Goal: Information Seeking & Learning: Learn about a topic

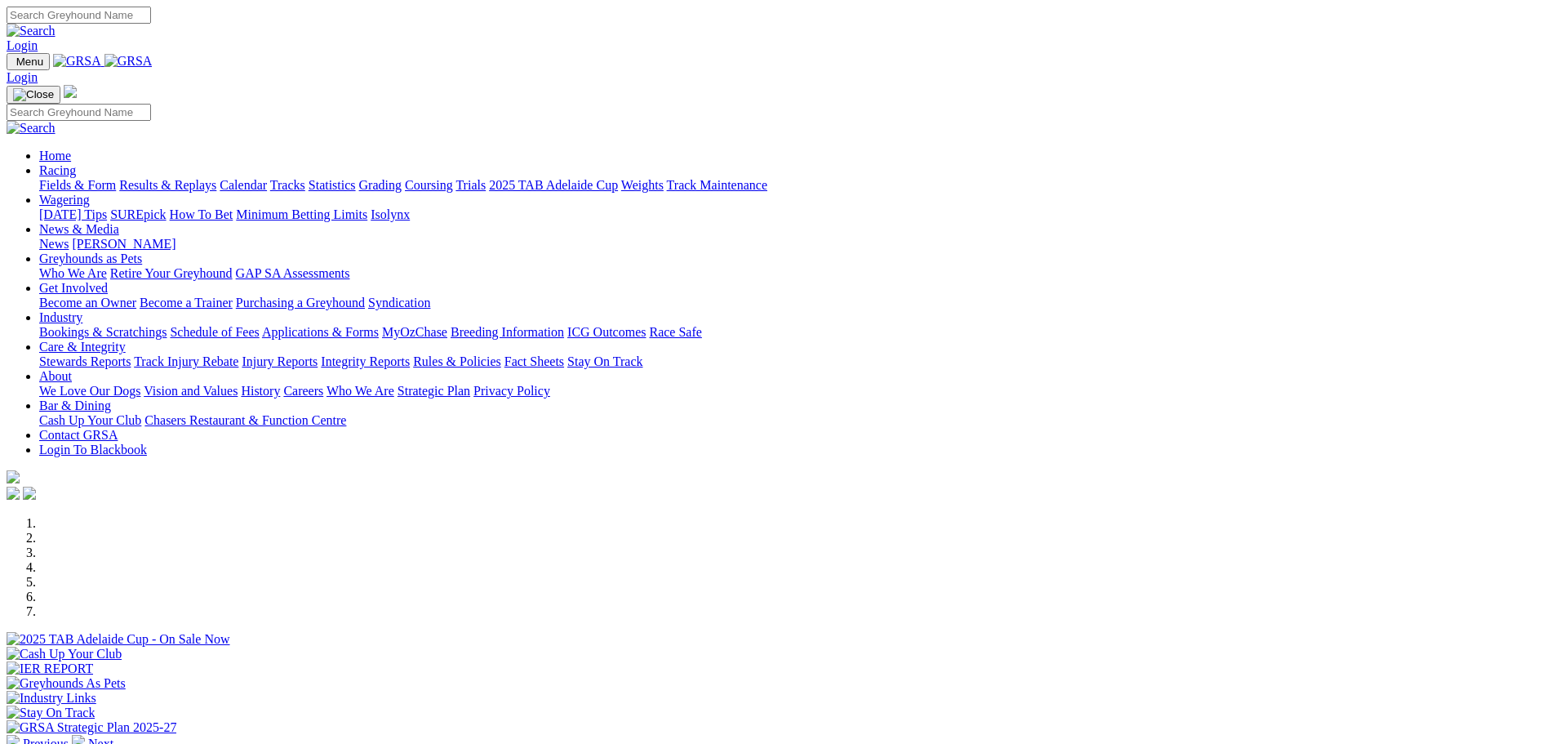
scroll to position [408, 0]
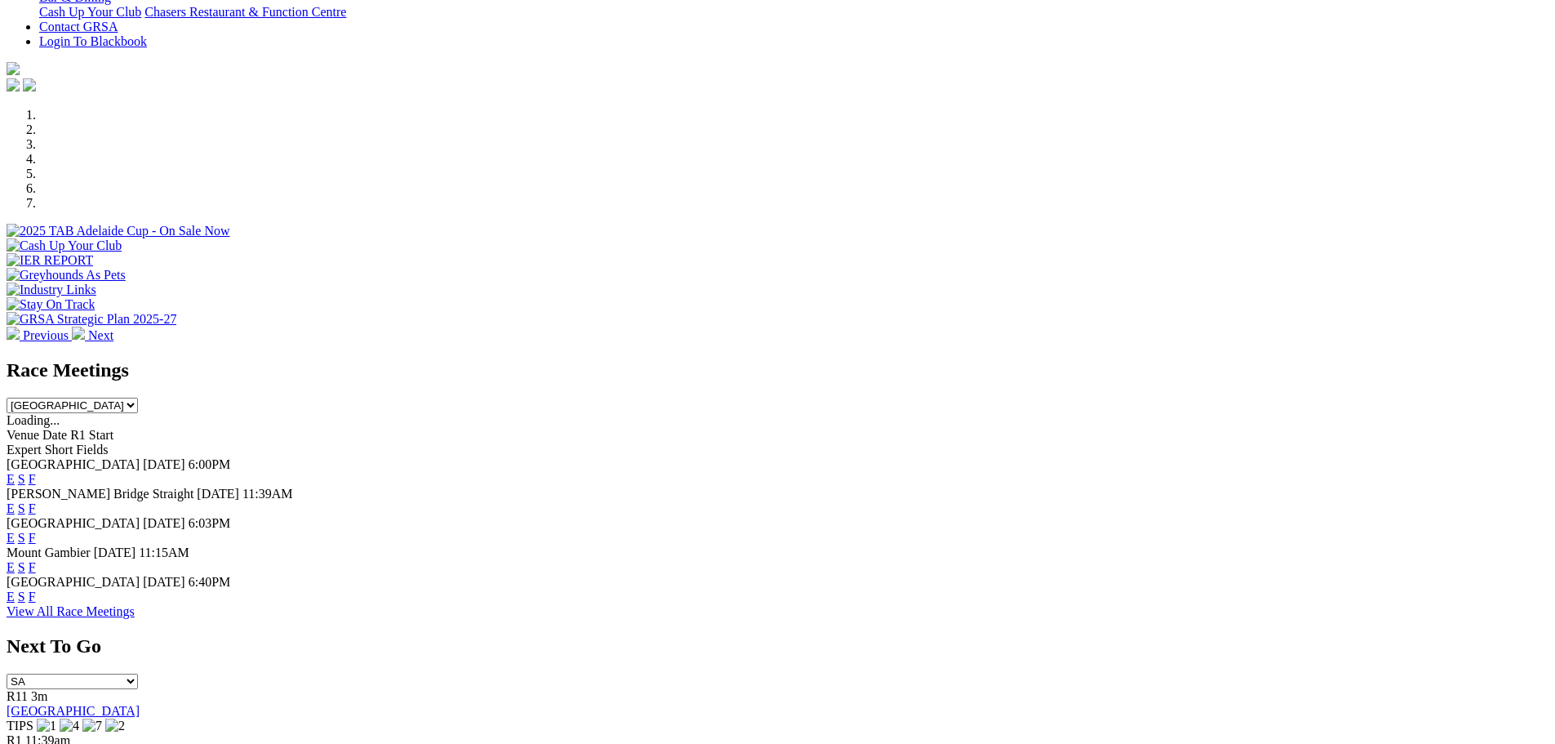
click at [15, 472] on link "E" at bounding box center [11, 479] width 8 height 14
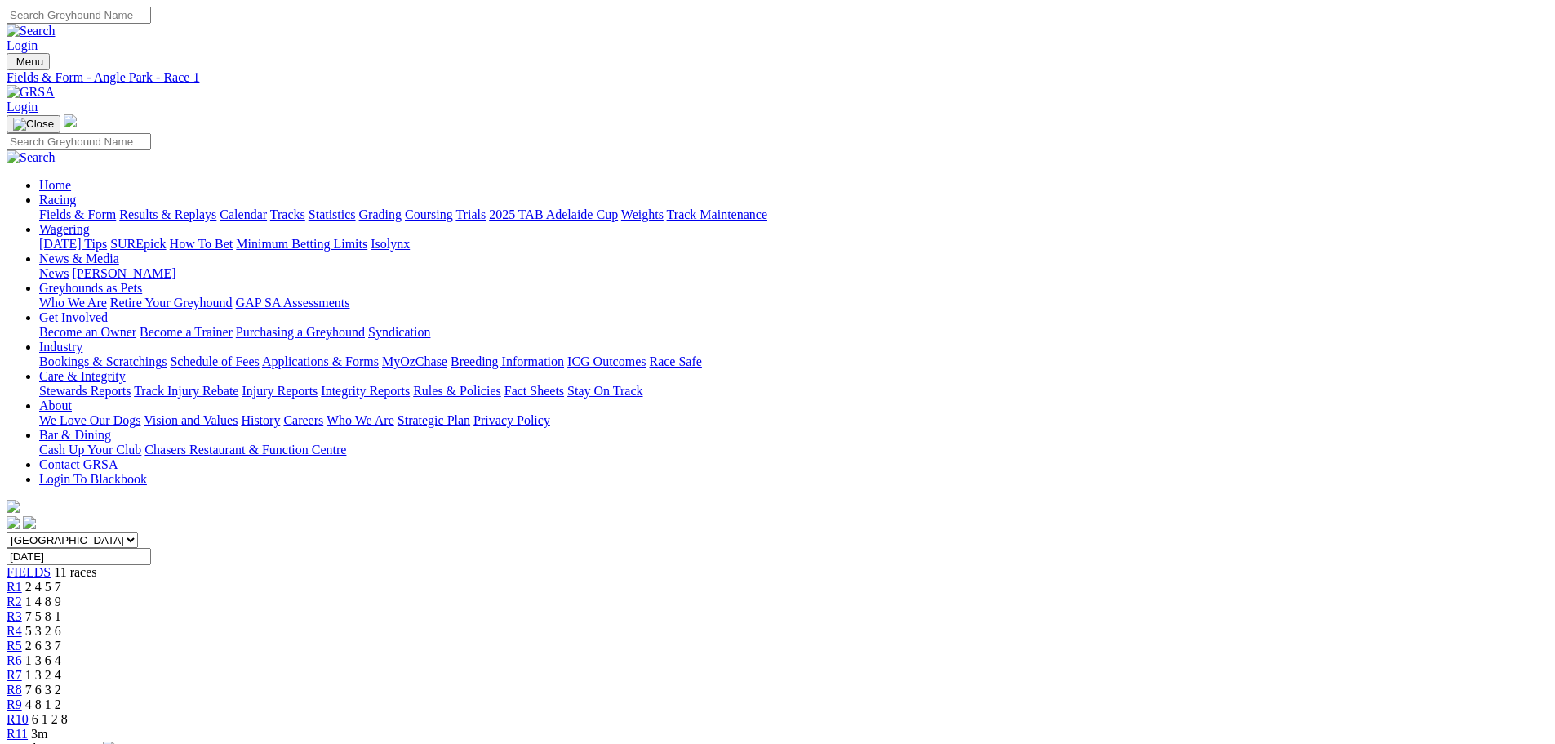
click at [28, 727] on span "R11" at bounding box center [17, 734] width 21 height 14
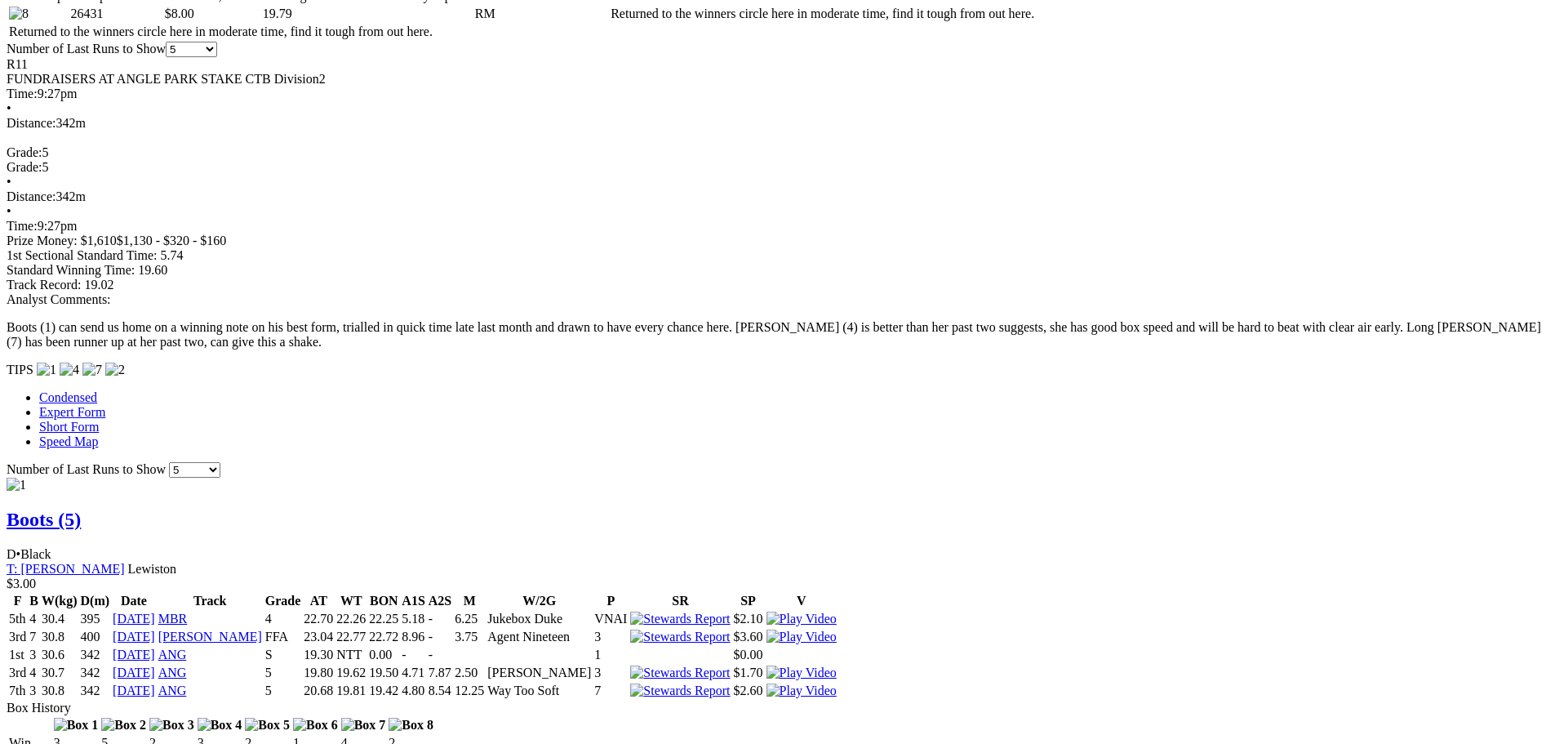
scroll to position [572, 0]
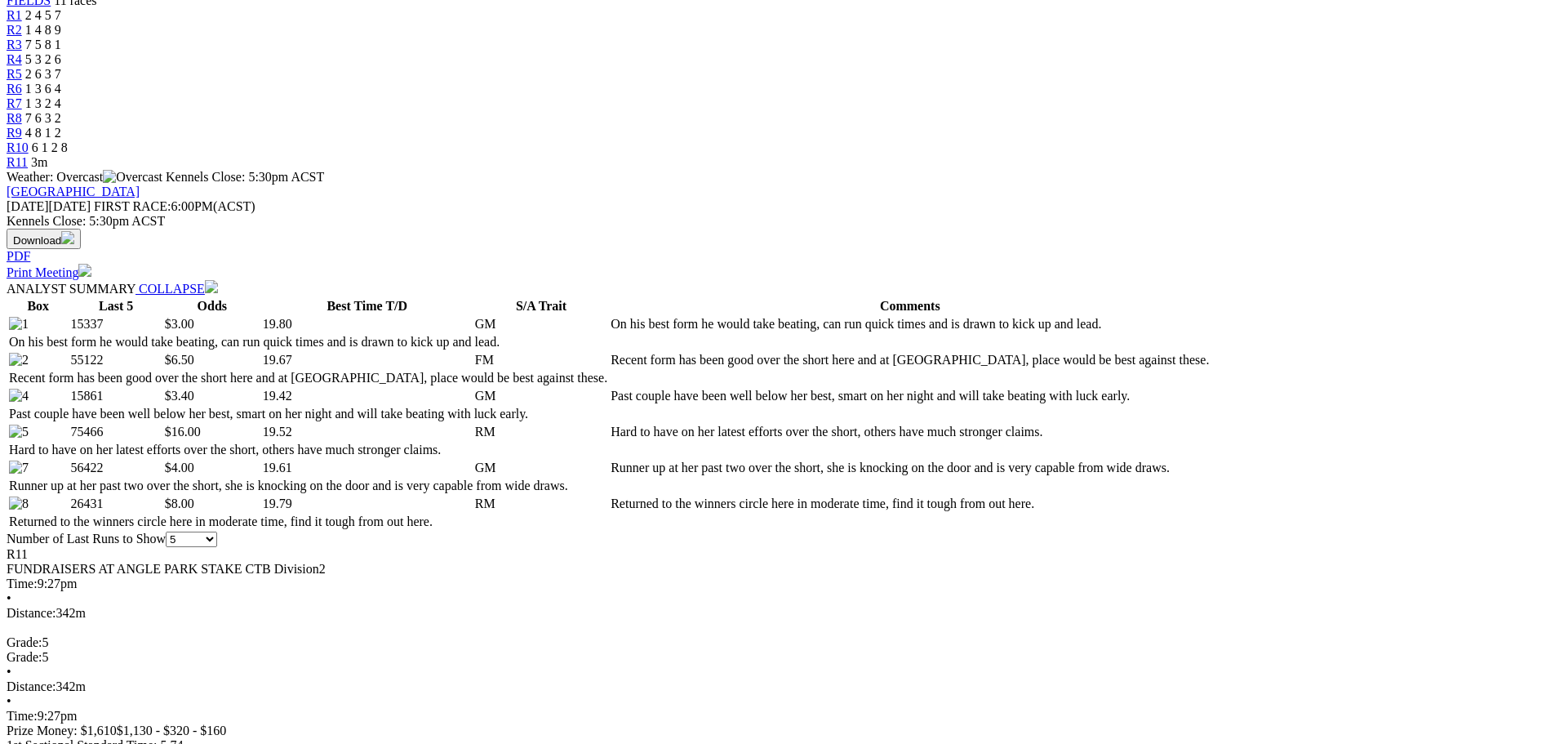
select select "all"
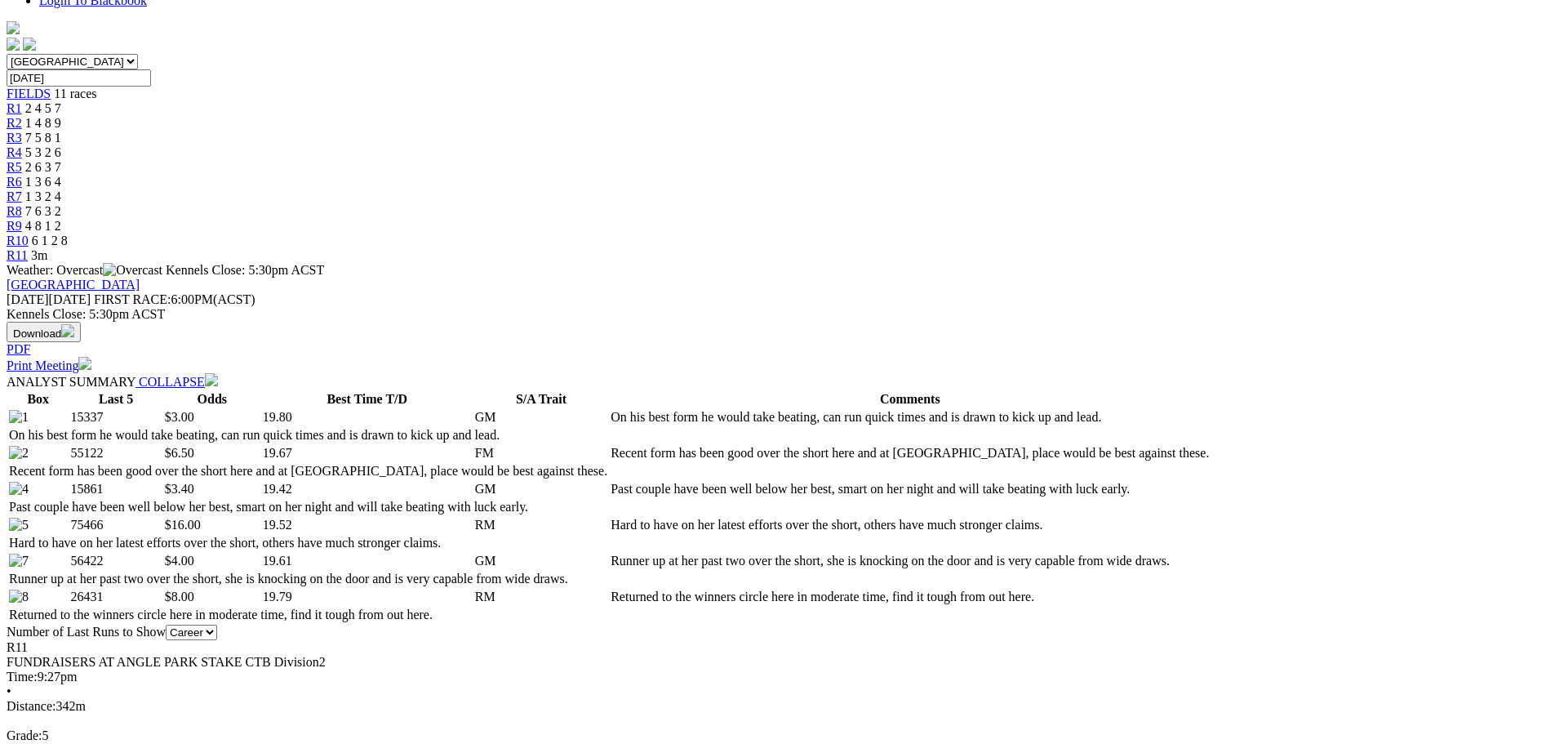
scroll to position [245, 0]
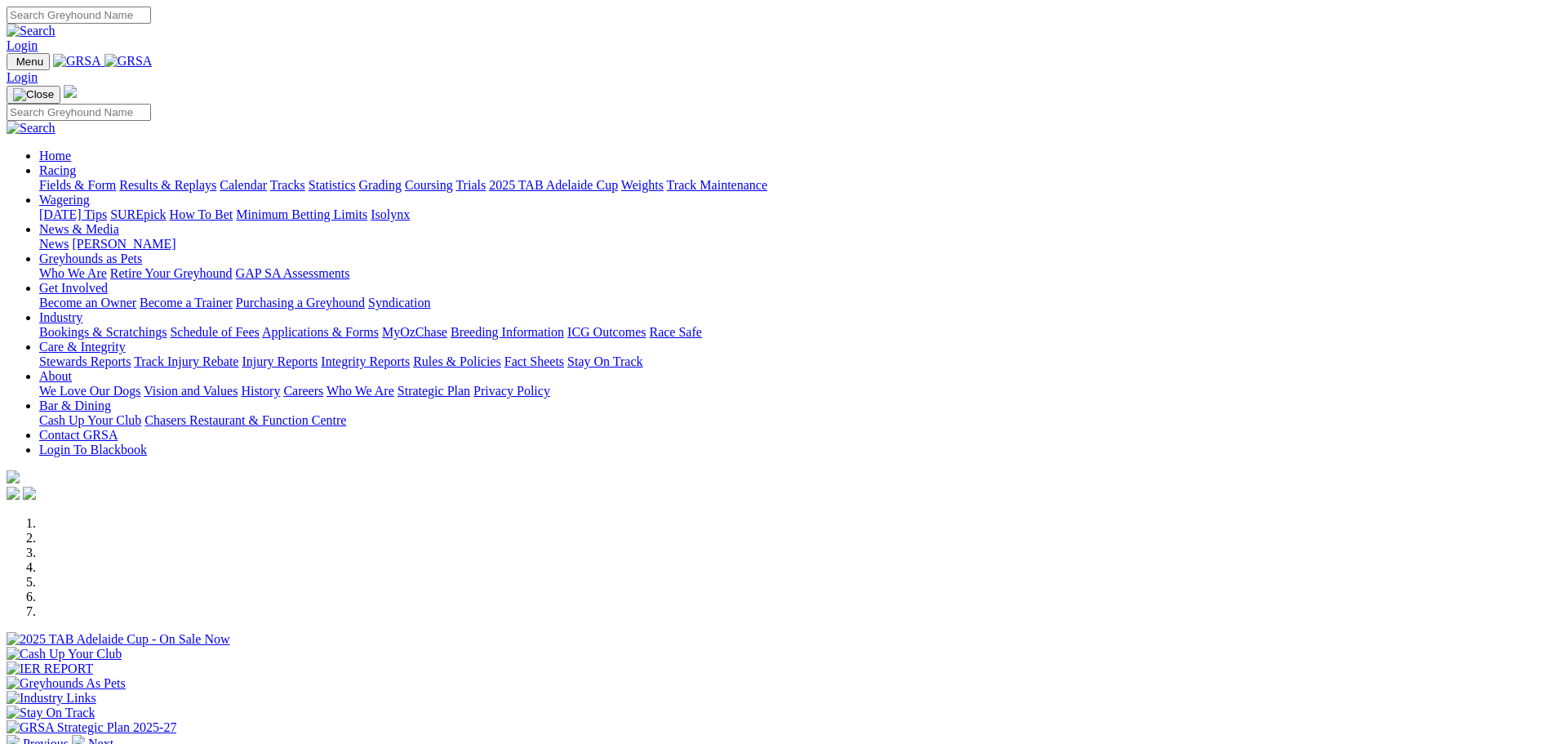
scroll to position [245, 0]
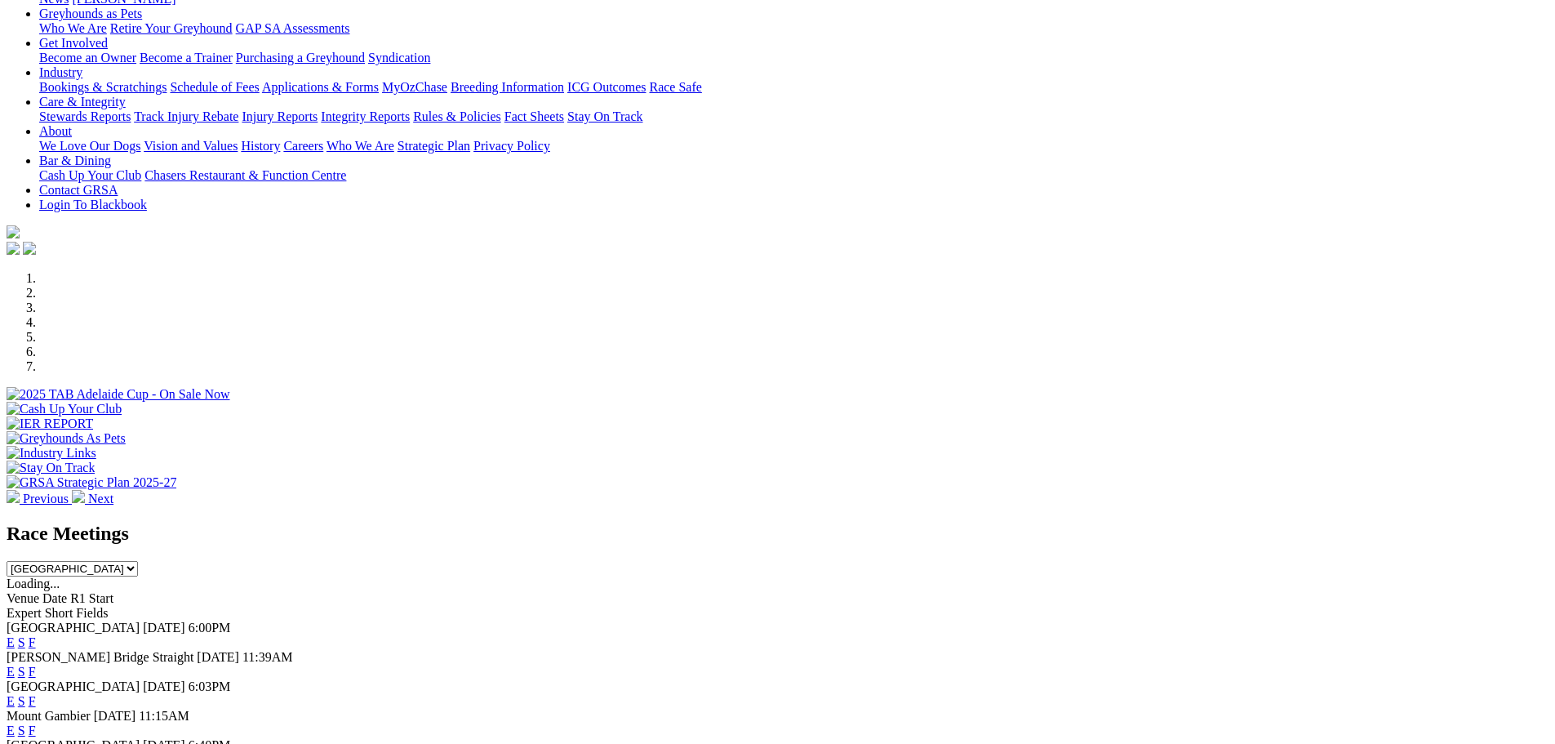
click at [36, 635] on link "F" at bounding box center [32, 642] width 7 height 14
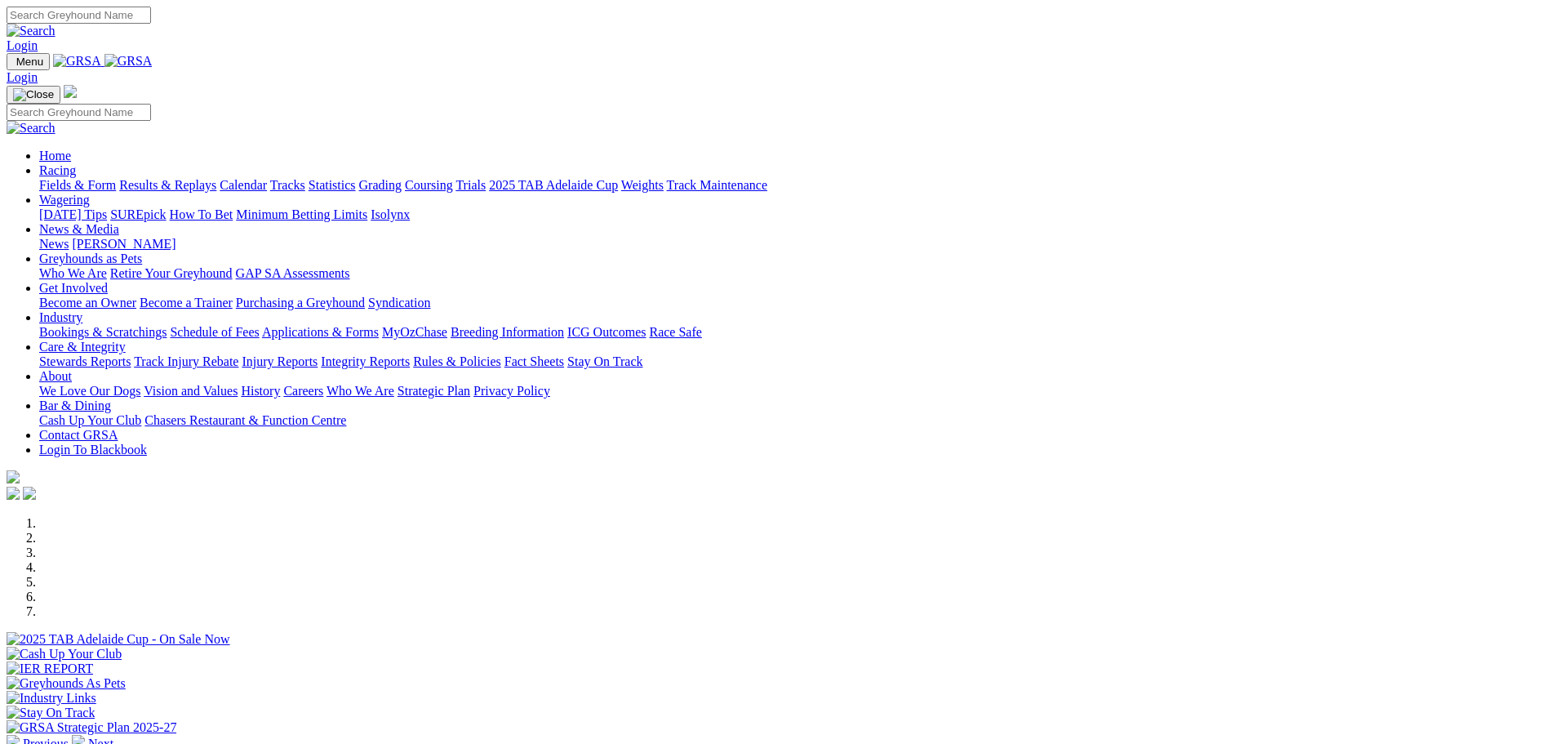
scroll to position [572, 0]
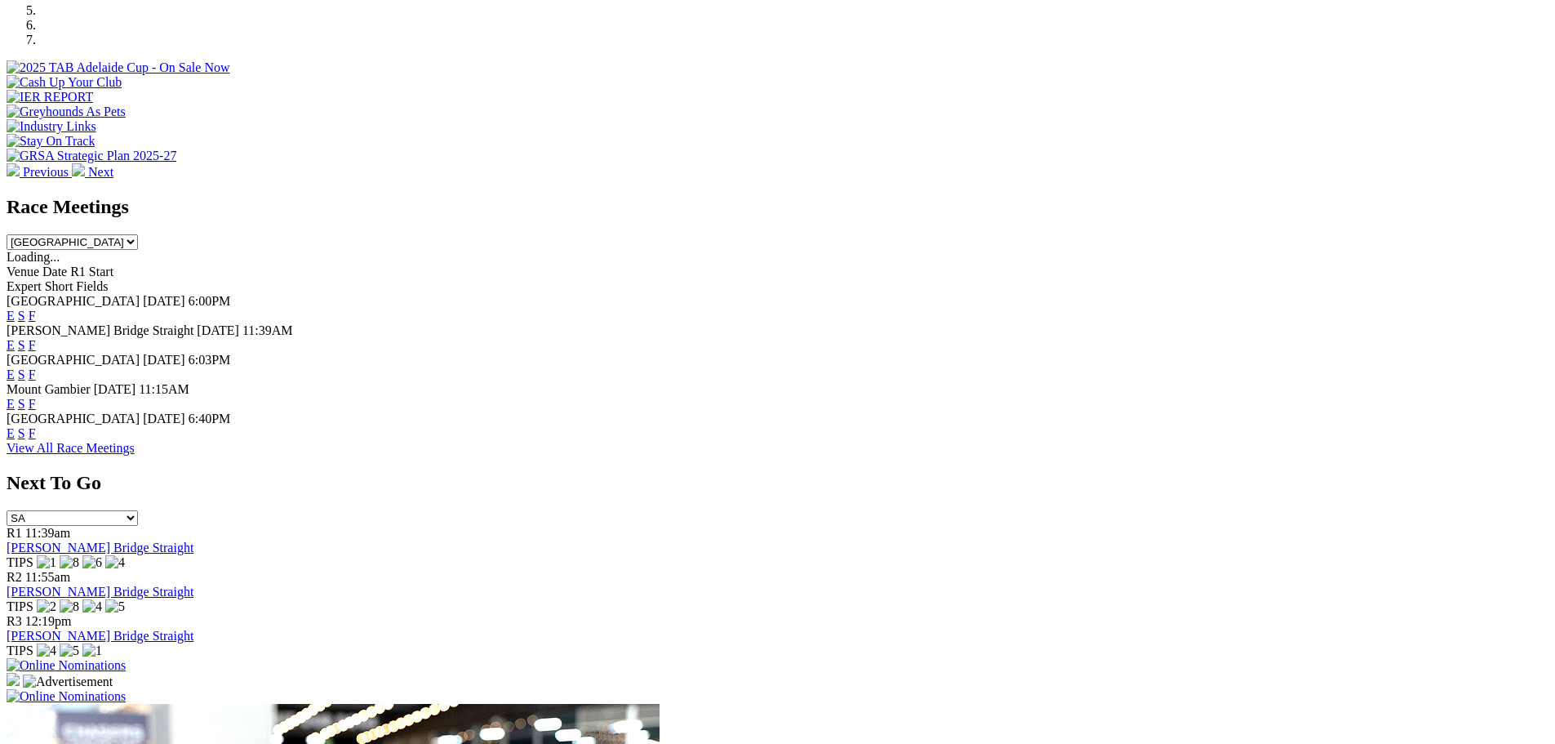
click at [36, 426] on link "F" at bounding box center [32, 433] width 7 height 14
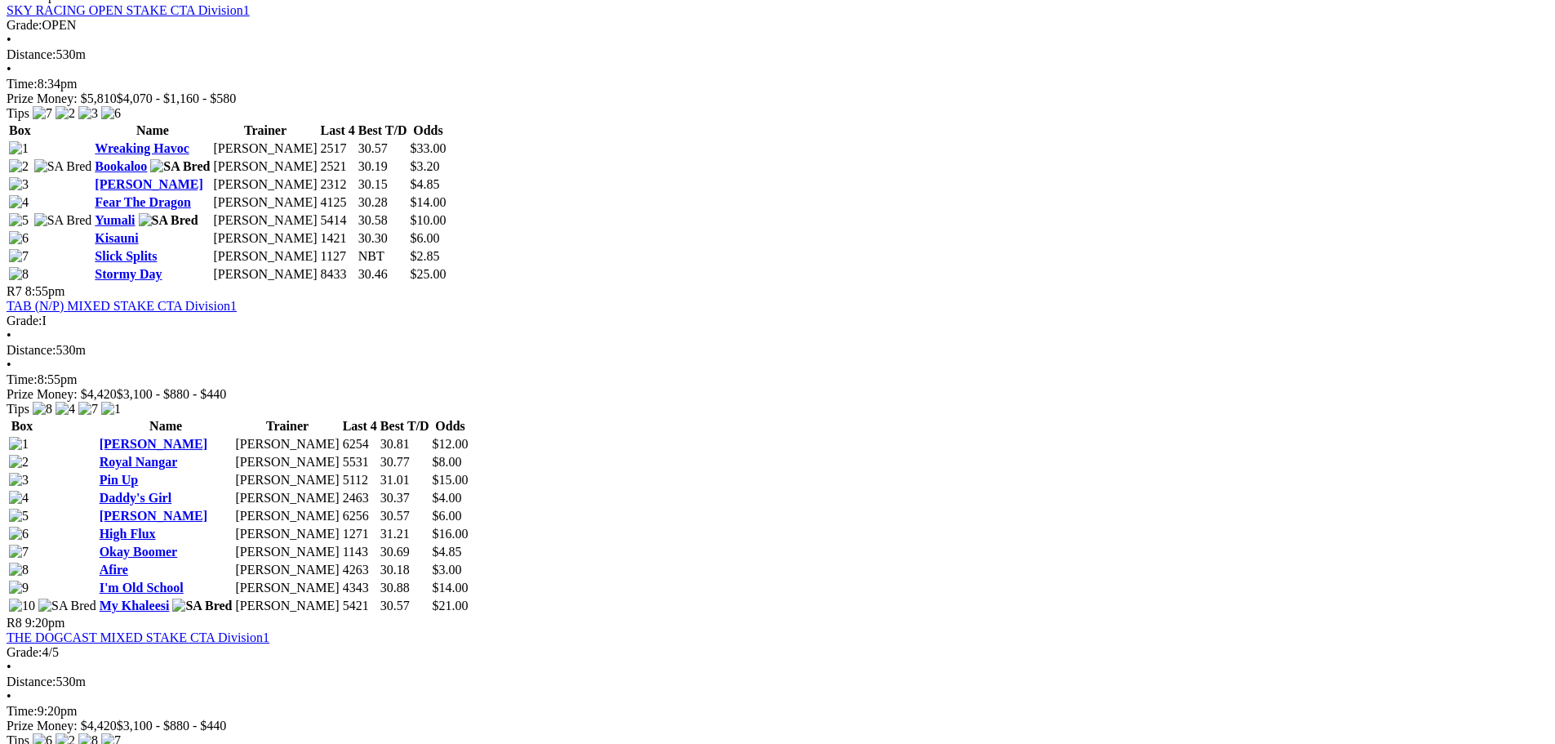
scroll to position [2368, 0]
